Goal: Communication & Community: Answer question/provide support

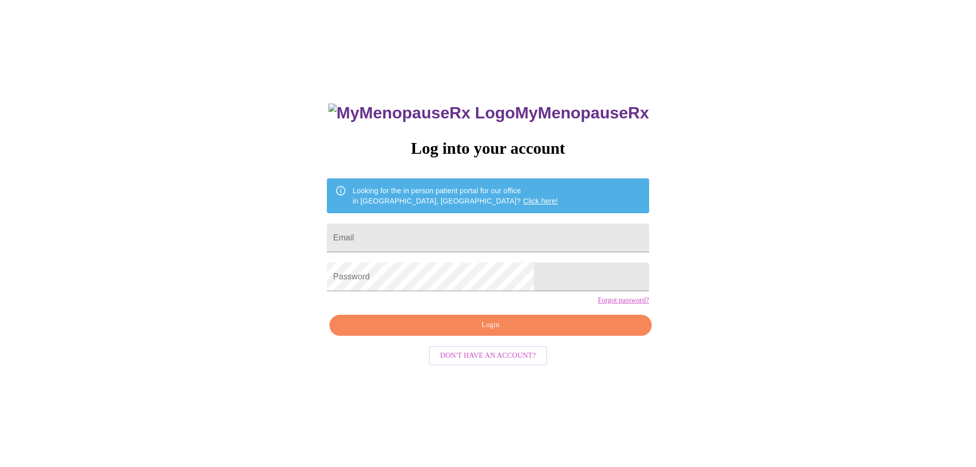
scroll to position [10, 0]
click at [498, 237] on input "Email" at bounding box center [488, 237] width 322 height 29
type input "[EMAIL_ADDRESS][DOMAIN_NAME]"
click at [519, 336] on button "Login" at bounding box center [491, 325] width 322 height 21
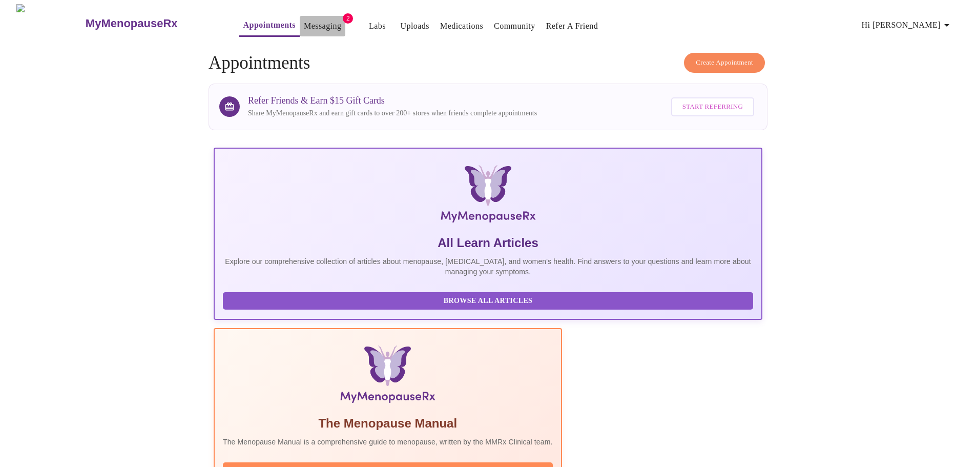
click at [304, 19] on link "Messaging" at bounding box center [322, 26] width 37 height 14
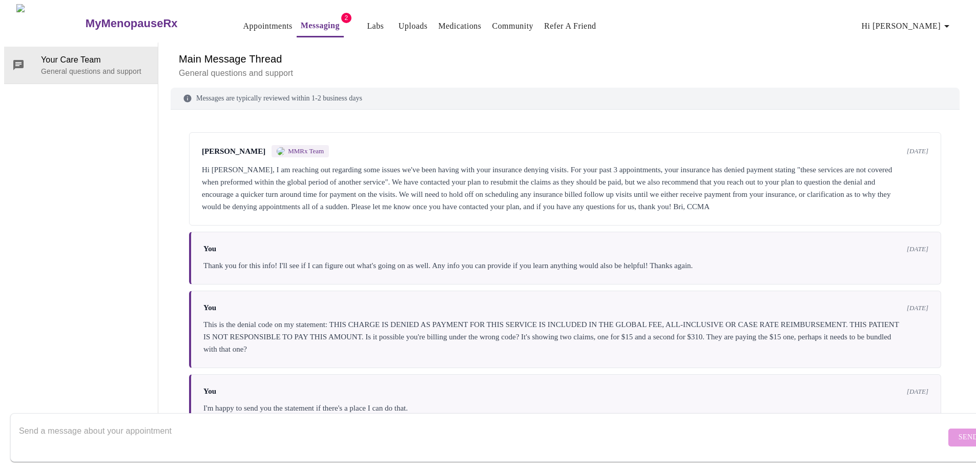
click at [931, 23] on span "Hi [PERSON_NAME]" at bounding box center [907, 26] width 91 height 14
click at [941, 59] on li "Invoices" at bounding box center [935, 59] width 47 height 18
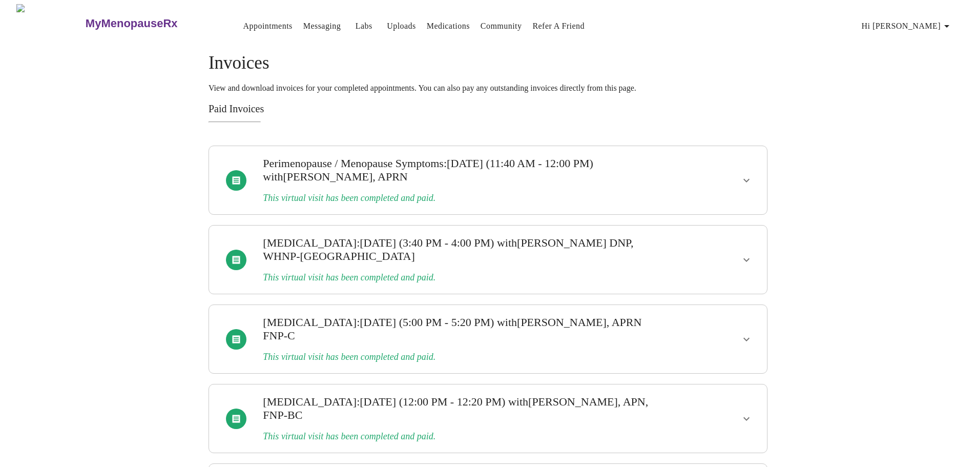
click at [755, 252] on button "show more" at bounding box center [746, 260] width 25 height 25
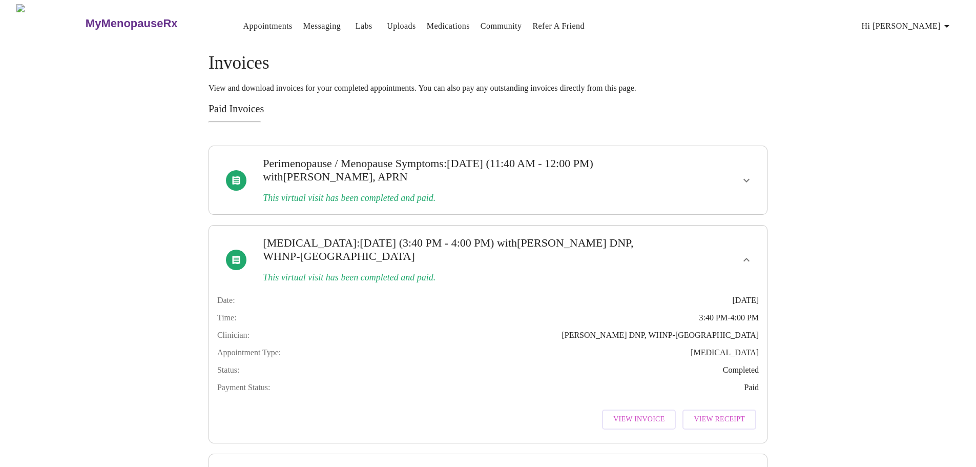
click at [637, 426] on span "View Invoice" at bounding box center [638, 419] width 51 height 13
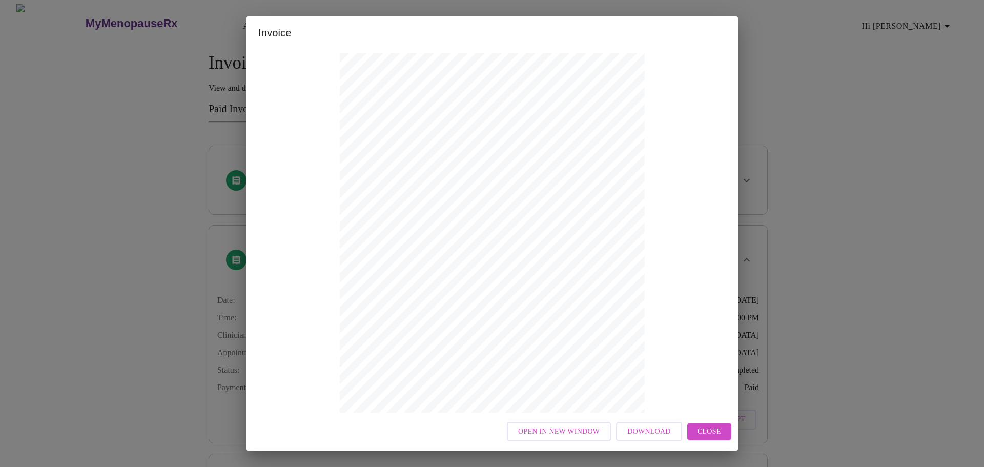
click at [646, 429] on span "Download" at bounding box center [648, 431] width 43 height 13
drag, startPoint x: 838, startPoint y: 131, endPoint x: 721, endPoint y: 217, distance: 144.8
click at [836, 131] on div "Invoice Appointment Receipt Appointment Number: 22621 Status: paid Date of Serv…" at bounding box center [492, 233] width 984 height 467
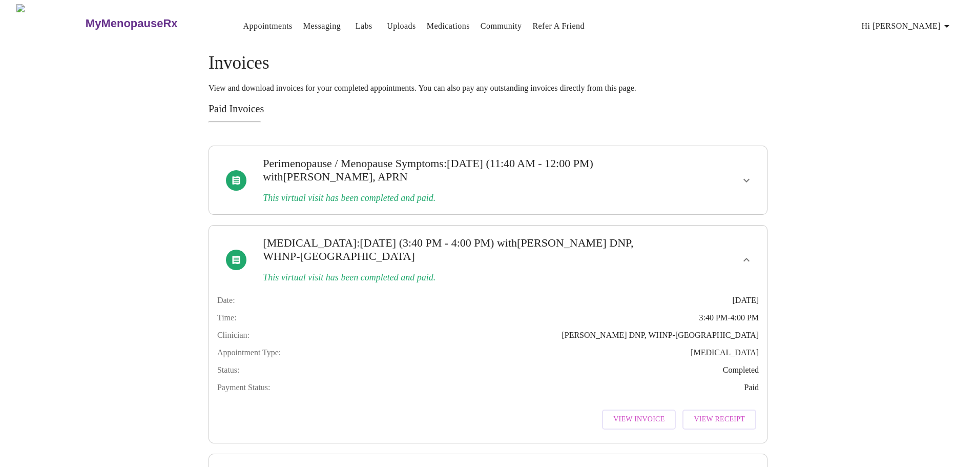
click at [749, 174] on icon "show more" at bounding box center [747, 180] width 12 height 12
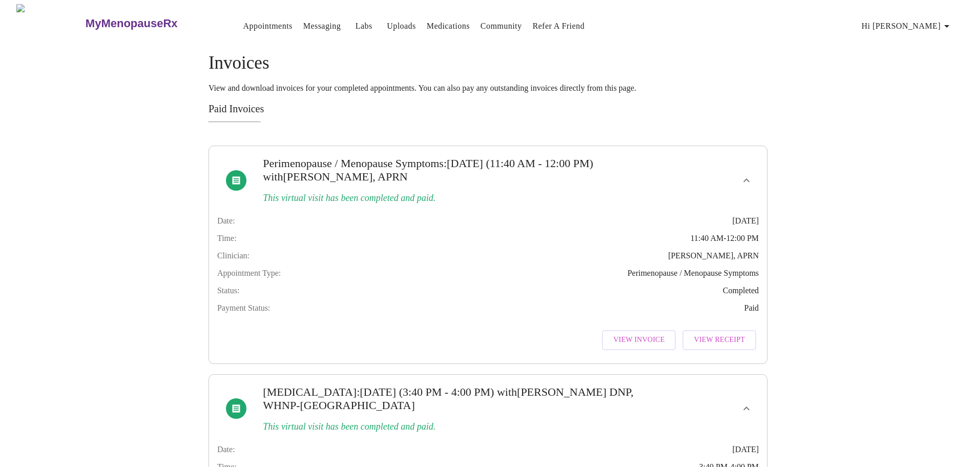
click at [645, 344] on button "View Invoice" at bounding box center [639, 340] width 74 height 20
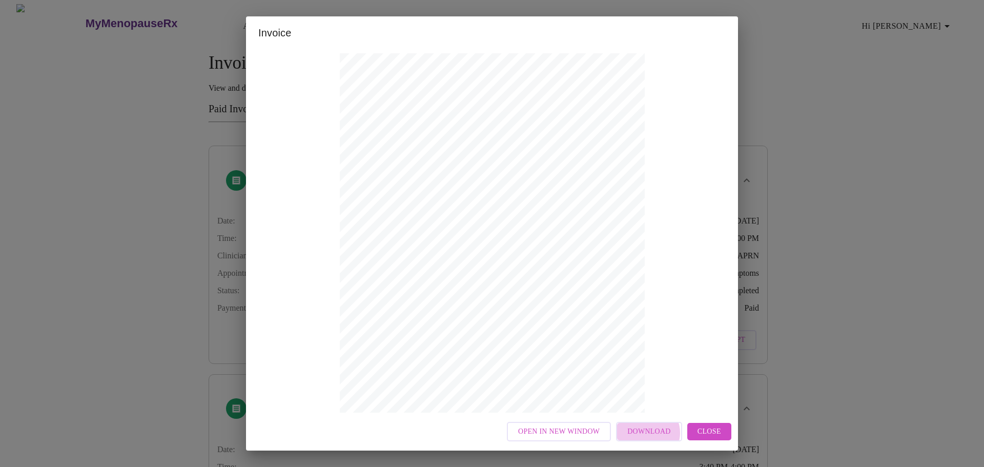
click at [650, 433] on span "Download" at bounding box center [648, 431] width 43 height 13
click at [714, 432] on span "Close" at bounding box center [710, 431] width 24 height 13
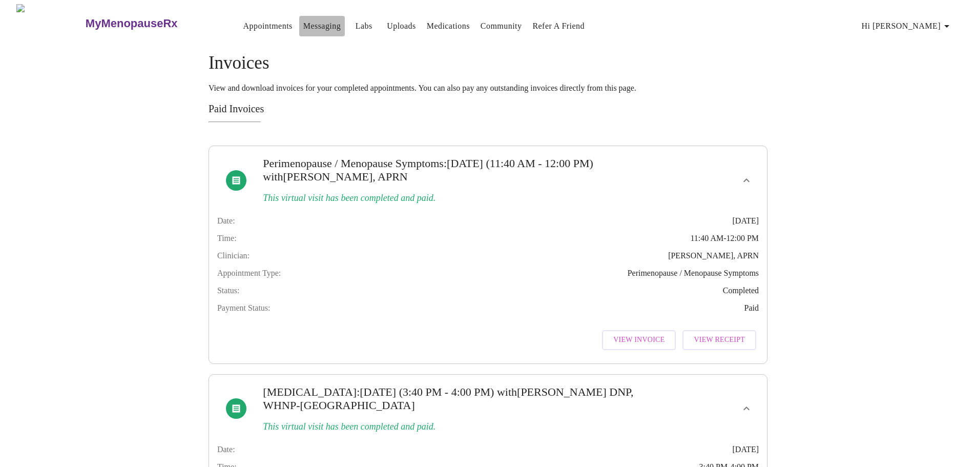
click at [303, 22] on link "Messaging" at bounding box center [321, 26] width 37 height 14
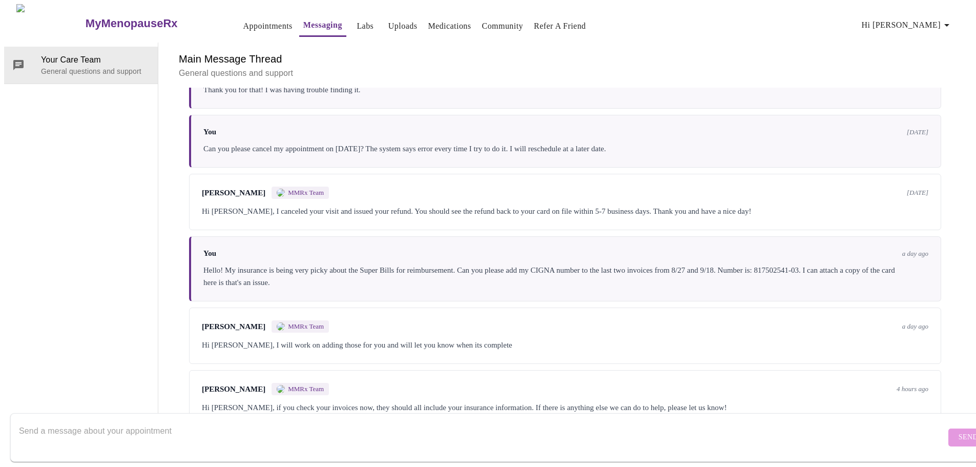
scroll to position [1781, 0]
click at [159, 421] on textarea "Send a message about your appointment" at bounding box center [482, 437] width 927 height 33
type textarea "Thanks so much!"
click at [925, 413] on form "Thanks so much! Send" at bounding box center [503, 437] width 986 height 49
click at [959, 431] on span "Send" at bounding box center [968, 437] width 19 height 13
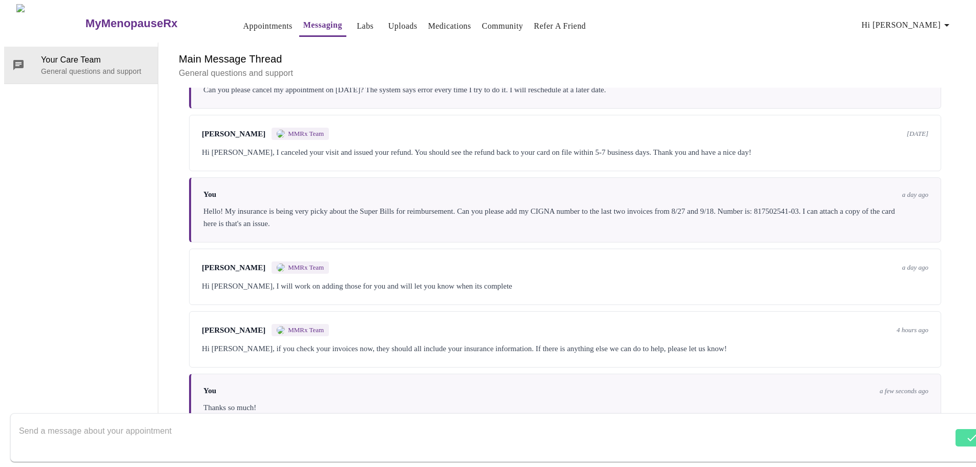
scroll to position [1843, 0]
